Goal: Navigation & Orientation: Find specific page/section

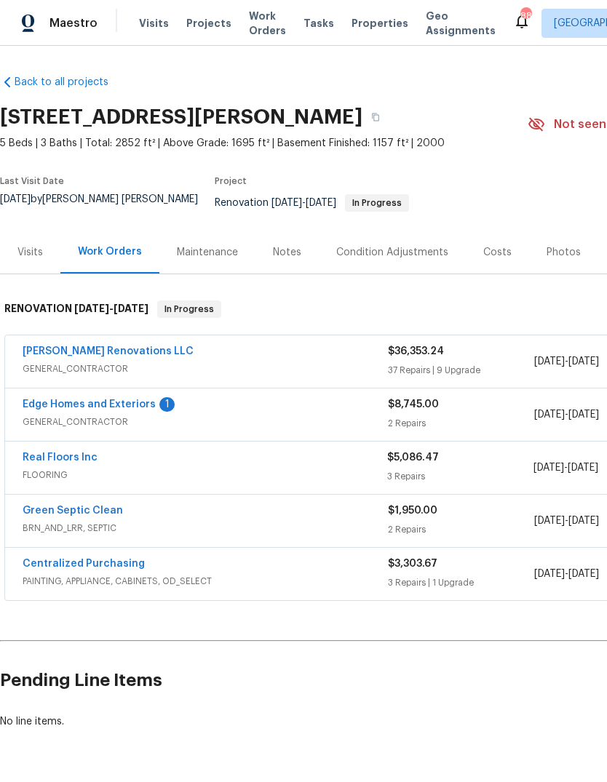
click at [490, 258] on div "Costs" at bounding box center [497, 252] width 28 height 15
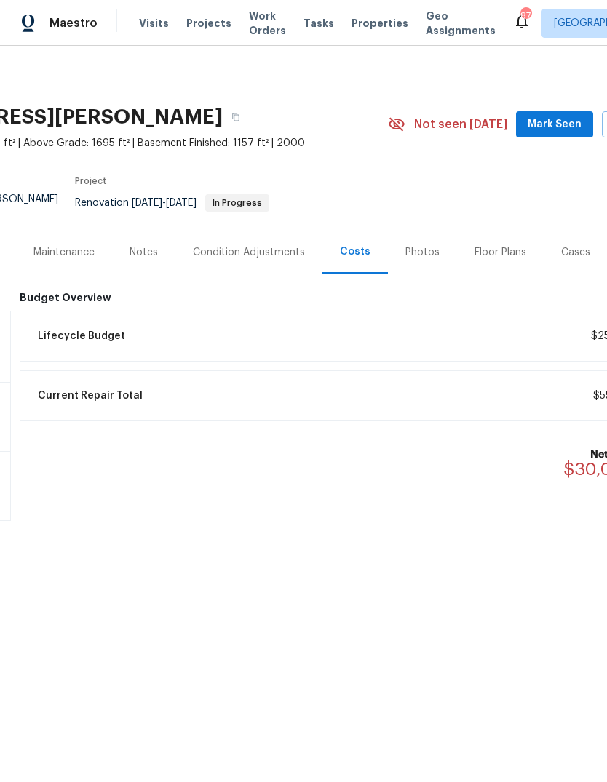
scroll to position [0, 135]
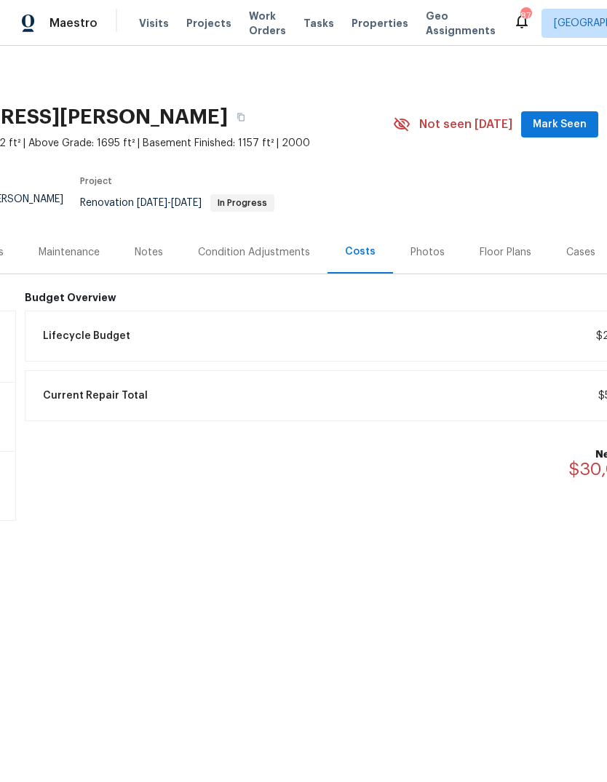
click at [149, 256] on div "Notes" at bounding box center [149, 252] width 28 height 15
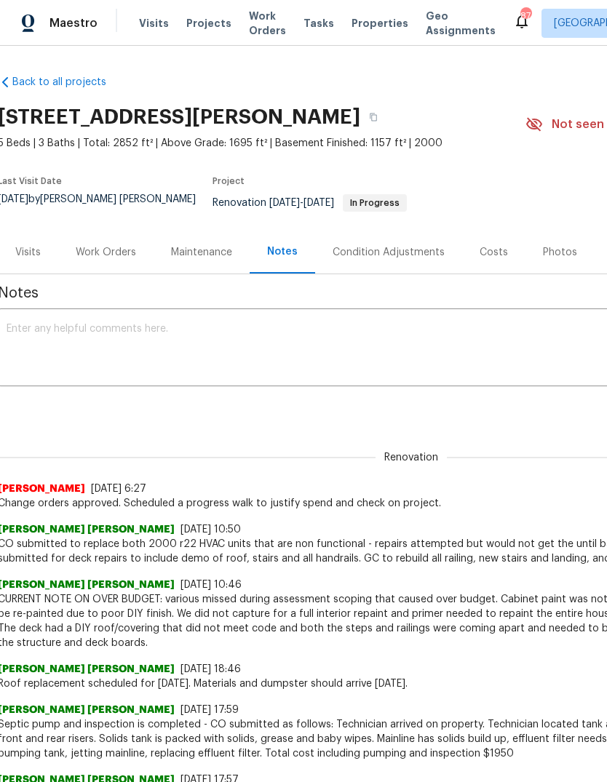
scroll to position [0, 3]
click at [377, 121] on icon "button" at bounding box center [372, 117] width 9 height 9
click at [385, 130] on button "button" at bounding box center [372, 117] width 26 height 26
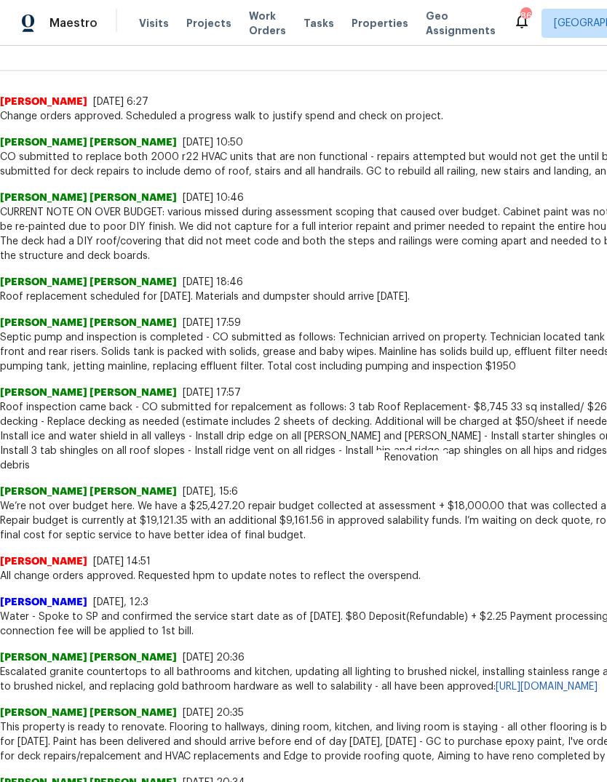
scroll to position [0, 0]
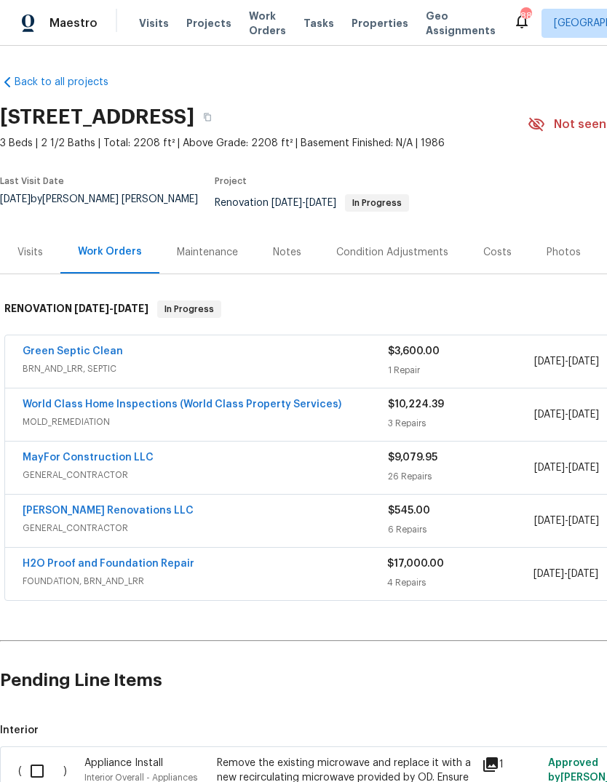
click at [291, 254] on div "Notes" at bounding box center [287, 252] width 28 height 15
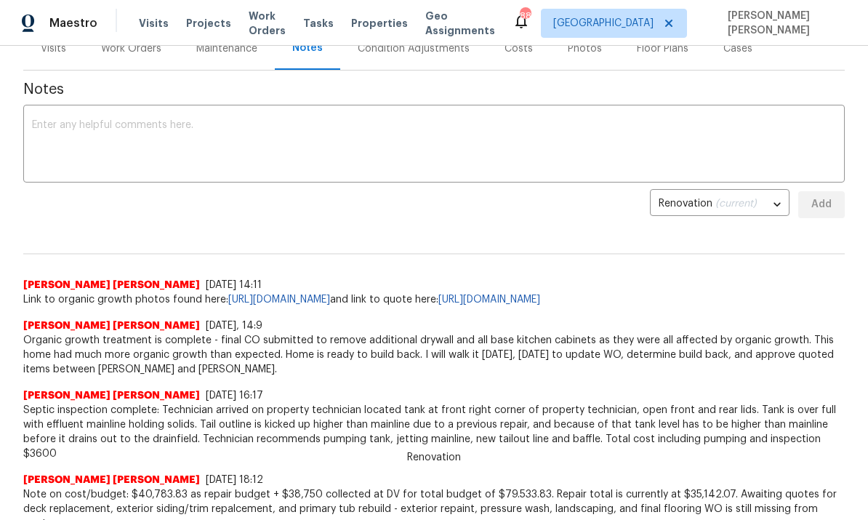
scroll to position [202, 0]
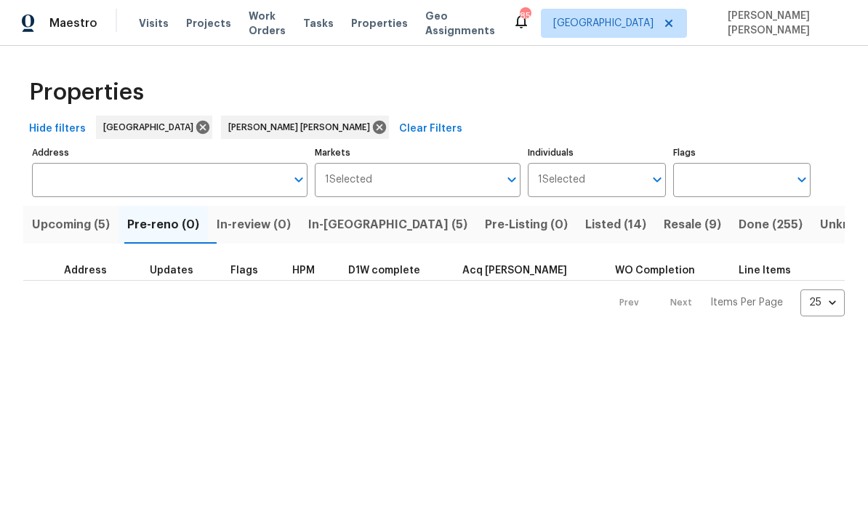
click at [20, 333] on div "Properties Hide filters Atlanta Marcos Ricardo Resendiz Clear Filters Address A…" at bounding box center [434, 193] width 868 height 294
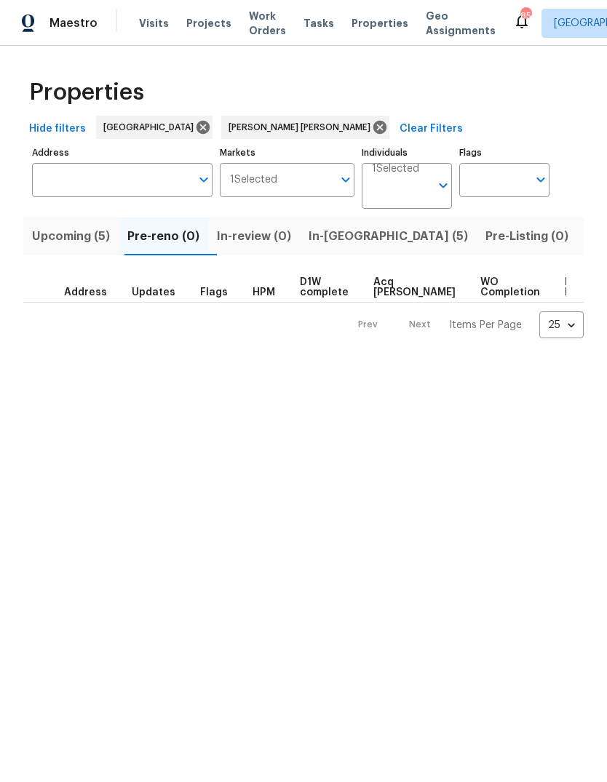
click at [297, 361] on html "Maestro Visits Projects Work Orders Tasks Properties Geo Assignments 85 Atlanta…" at bounding box center [303, 180] width 607 height 361
click at [108, 361] on html "Maestro Visits Projects Work Orders Tasks Properties Geo Assignments 85 Atlanta…" at bounding box center [303, 180] width 607 height 361
